Goal: Information Seeking & Learning: Learn about a topic

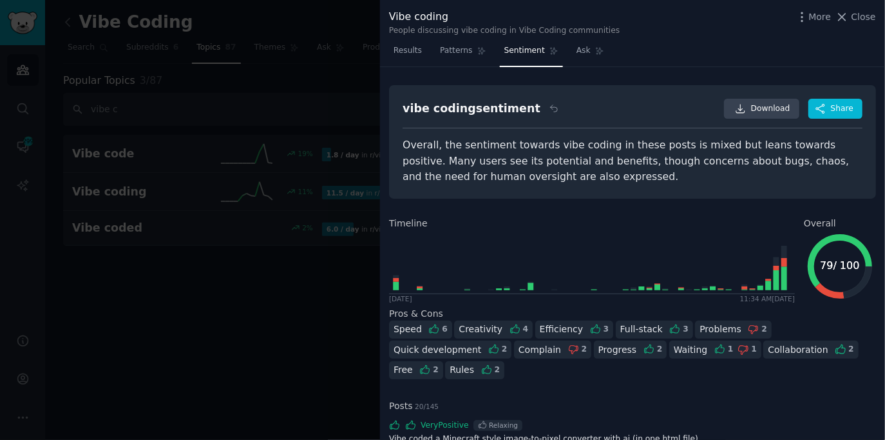
click at [259, 169] on div at bounding box center [442, 220] width 885 height 440
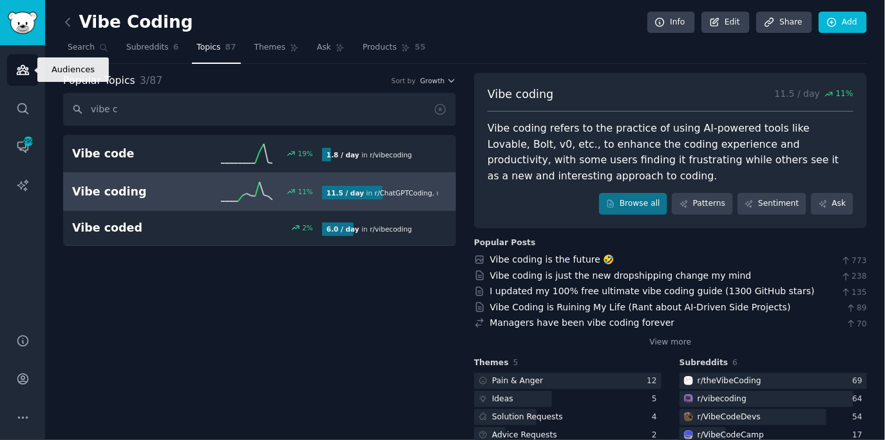
click at [14, 69] on link "Audiences" at bounding box center [23, 70] width 32 height 32
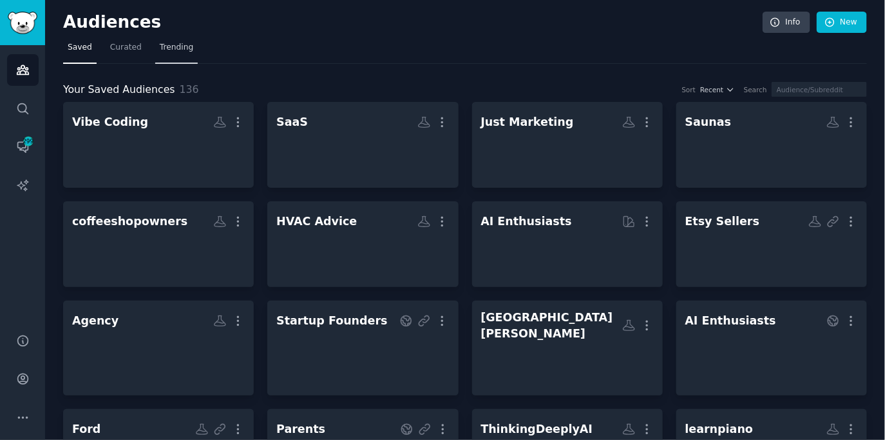
click at [177, 50] on span "Trending" at bounding box center [177, 48] width 34 height 12
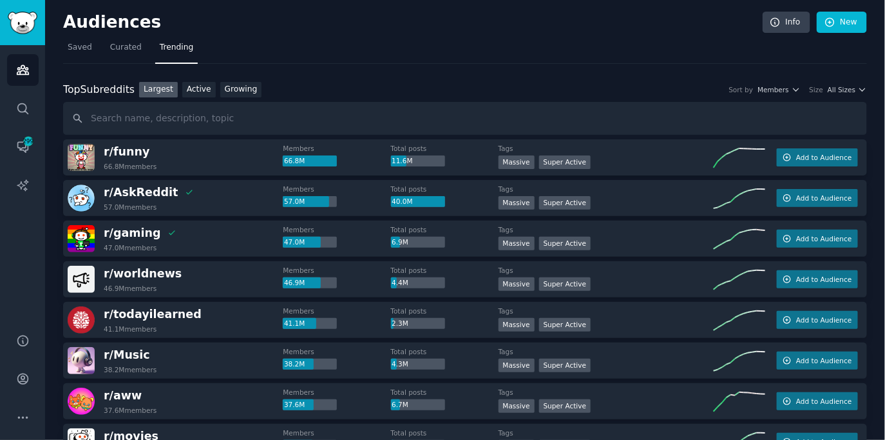
click at [362, 82] on div "Top Subreddits Top Subreddits Largest Active Growing Sort by Members Size All S…" at bounding box center [465, 90] width 804 height 16
click at [593, 48] on nav "Saved Curated Trending" at bounding box center [465, 50] width 804 height 26
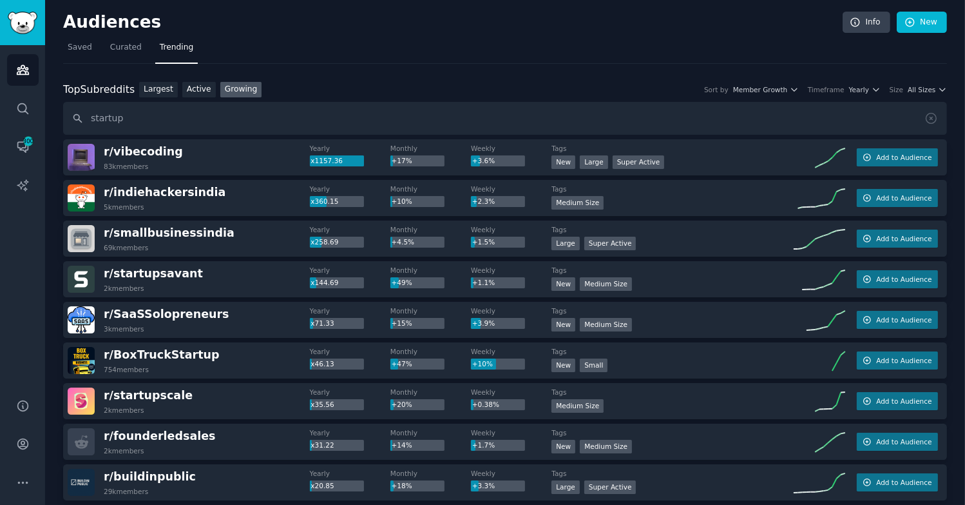
click at [592, 99] on div "Top Subreddits Top Subreddits Largest Active Growing Sort by Member Growth Time…" at bounding box center [505, 108] width 884 height 53
click at [26, 150] on icon "Sidebar" at bounding box center [22, 147] width 10 height 10
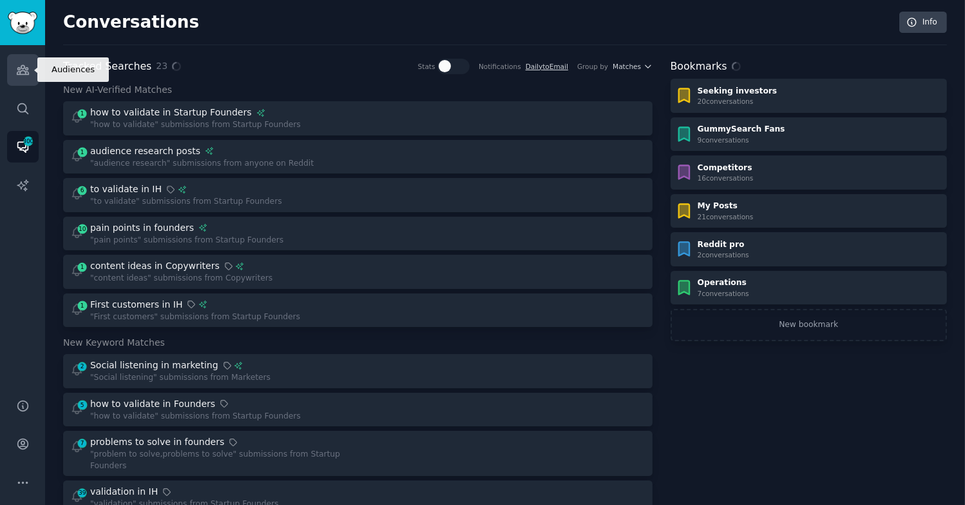
click at [24, 70] on icon "Sidebar" at bounding box center [23, 70] width 14 height 14
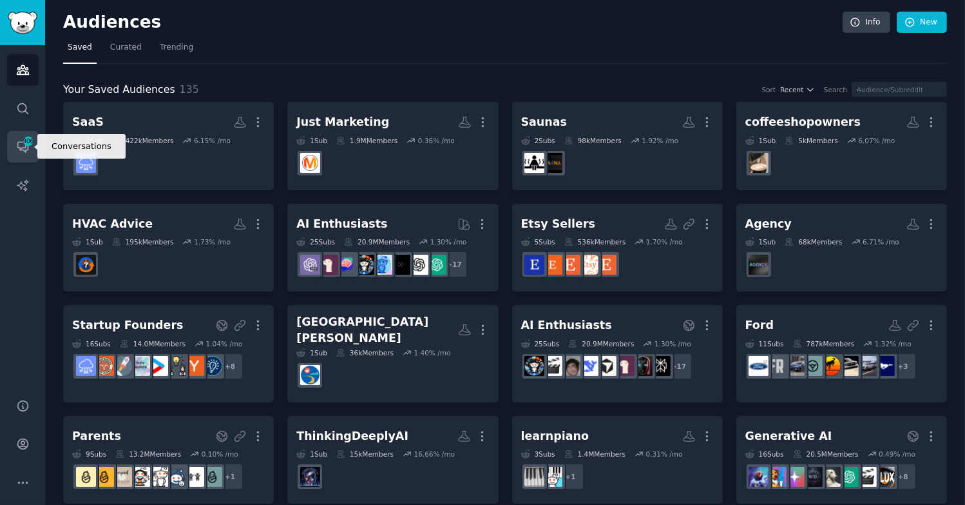
click at [30, 156] on link "Conversations 306" at bounding box center [23, 147] width 32 height 32
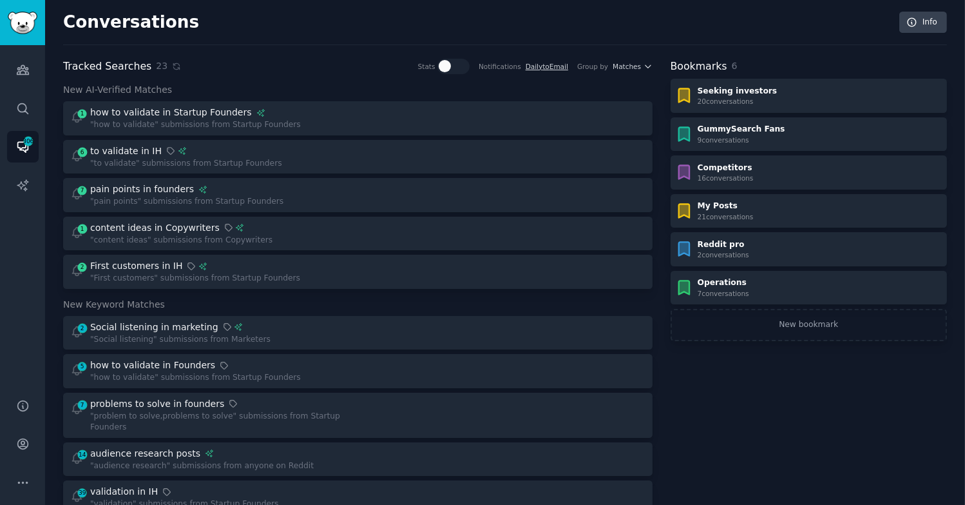
click at [328, 43] on div "Conversations Info" at bounding box center [505, 29] width 884 height 34
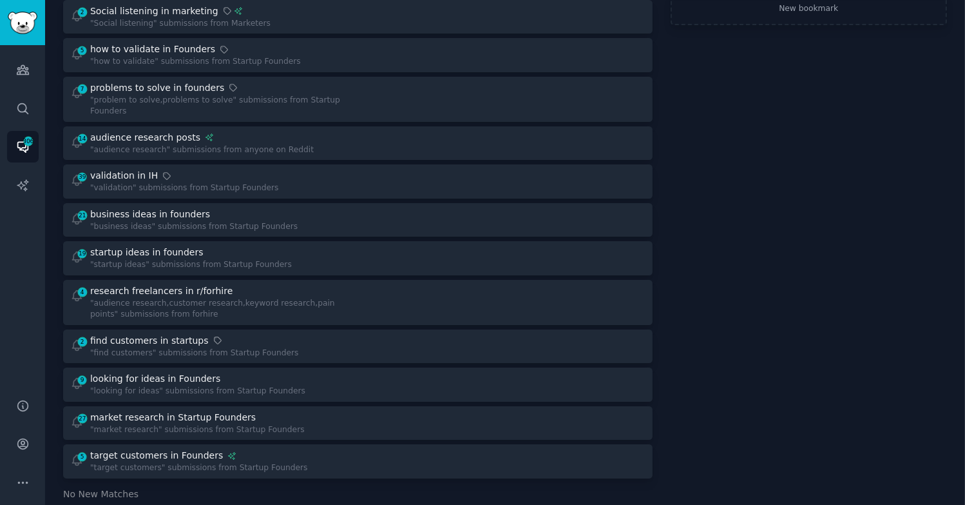
scroll to position [604, 0]
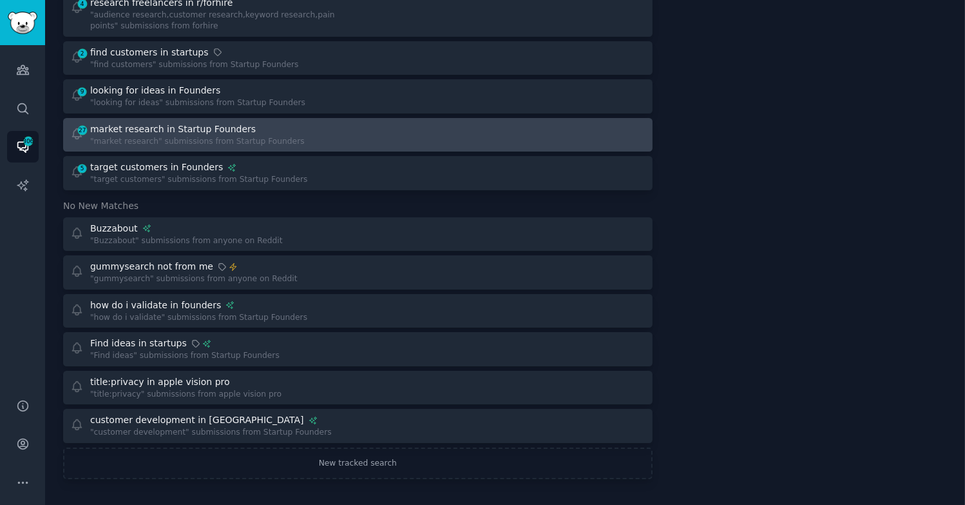
click at [383, 125] on div at bounding box center [506, 134] width 279 height 25
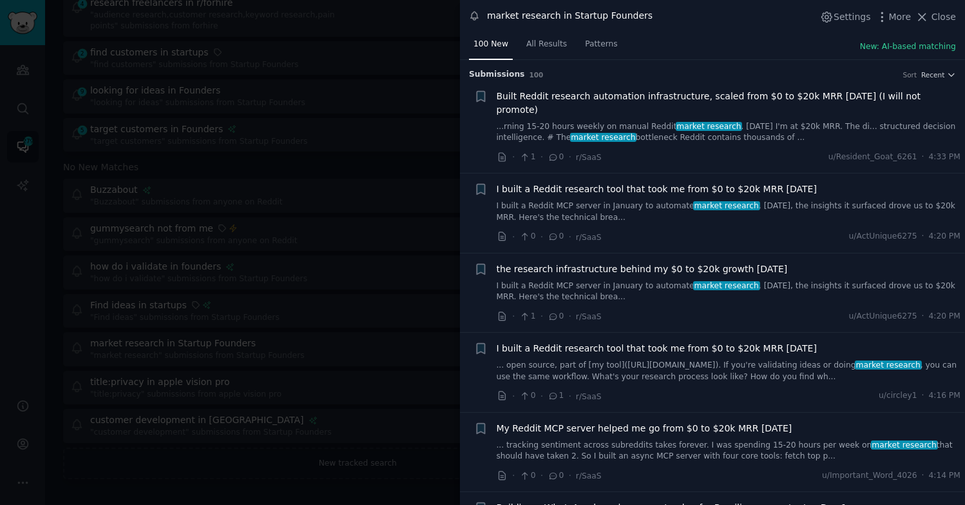
click at [384, 110] on div at bounding box center [482, 252] width 965 height 505
